Goal: Find specific page/section: Find specific page/section

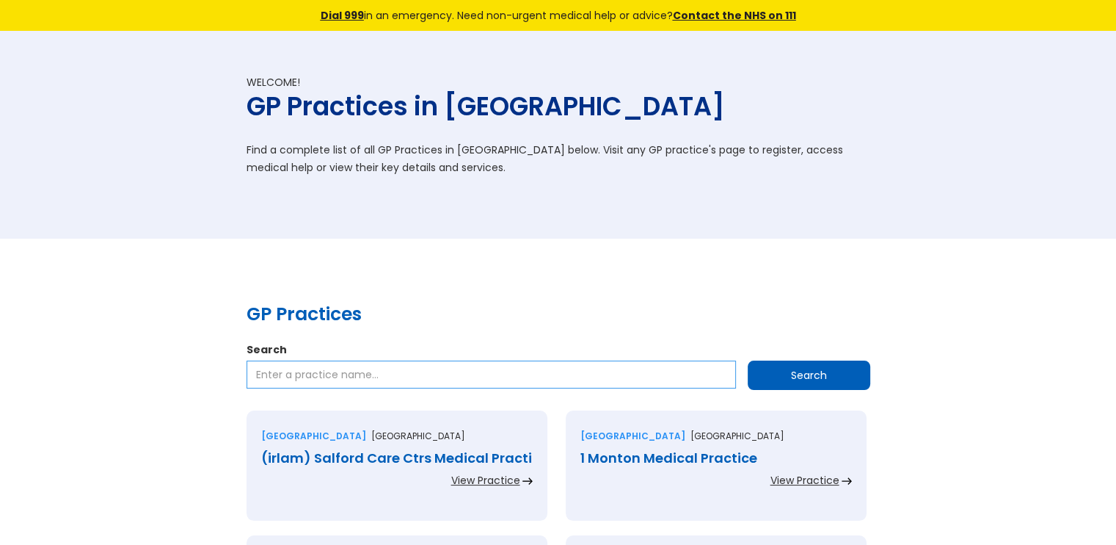
click at [494, 370] on input "Search" at bounding box center [492, 374] width 490 height 28
type input "leeds"
click at [748, 360] on input "Search" at bounding box center [809, 374] width 123 height 29
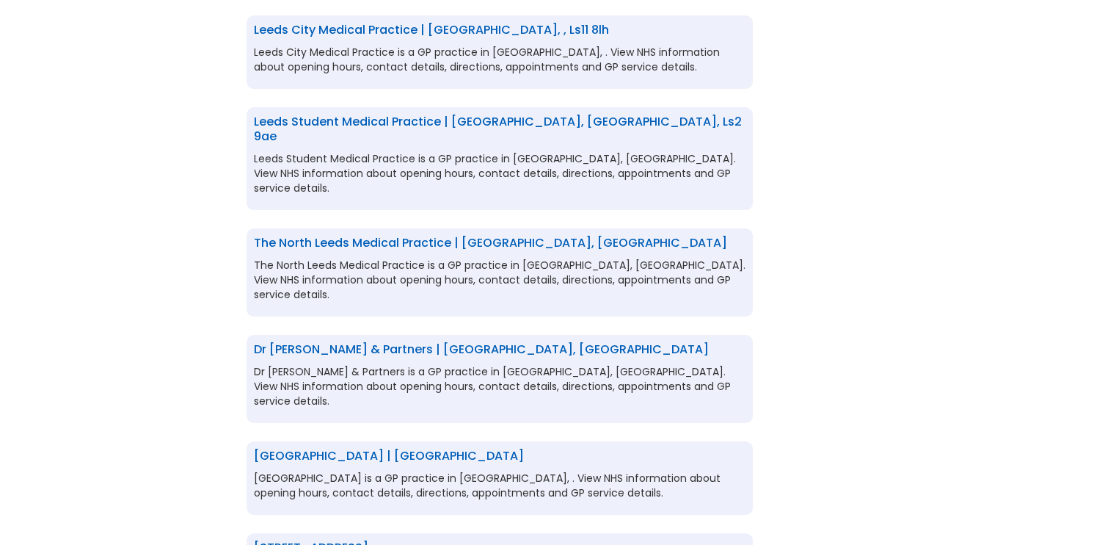
scroll to position [117, 0]
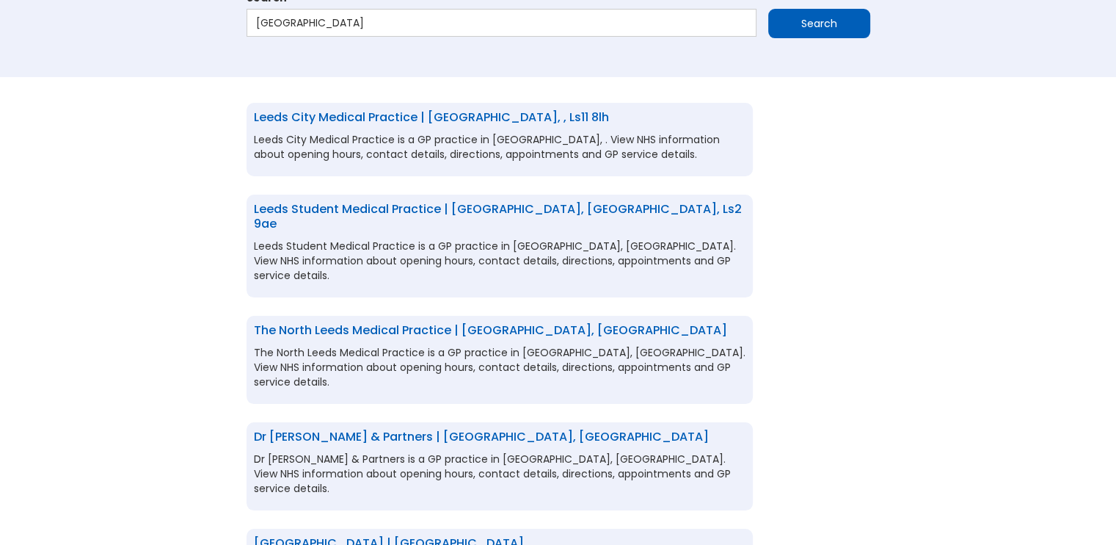
click at [426, 128] on div "Leeds City Medical Practice | Leeds, , ls11 8lh Leeds City Medical Practice is …" at bounding box center [500, 139] width 506 height 73
click at [432, 115] on link "Leeds City Medical Practice | [GEOGRAPHIC_DATA], , ls11 8lh" at bounding box center [431, 117] width 355 height 17
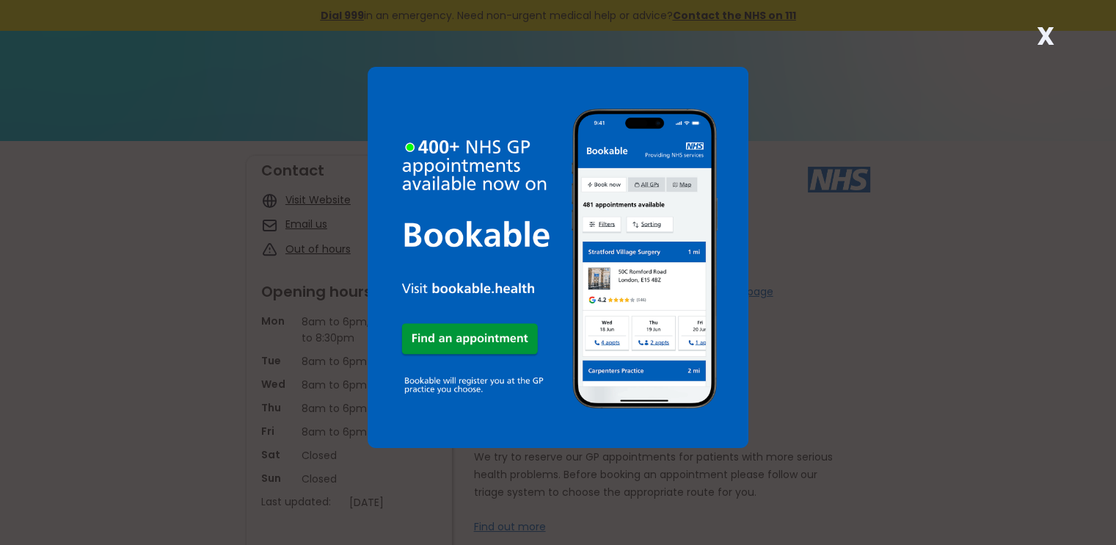
click at [1058, 37] on div "X" at bounding box center [1045, 41] width 29 height 29
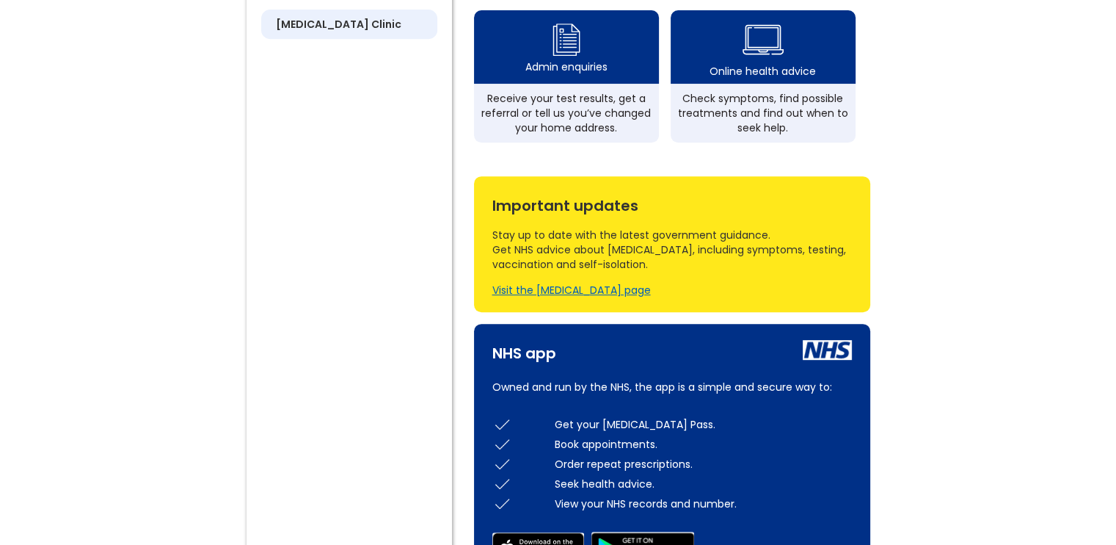
scroll to position [512, 0]
